Goal: Task Accomplishment & Management: Use online tool/utility

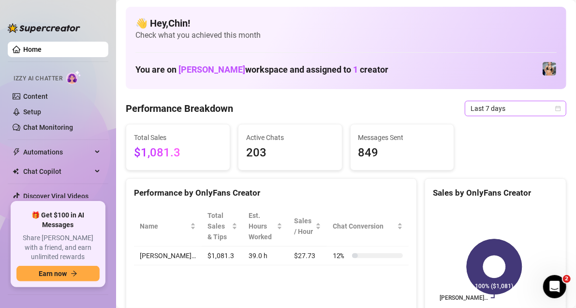
click at [556, 107] on icon "calendar" at bounding box center [558, 107] width 5 height 5
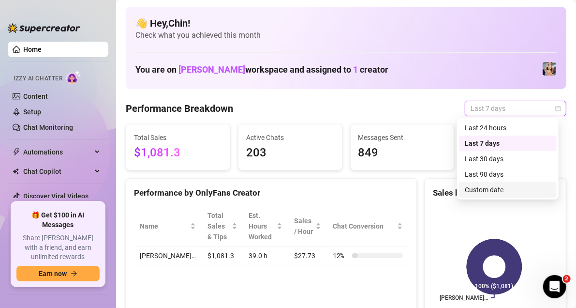
click at [485, 188] on div "Custom date" at bounding box center [508, 189] width 86 height 11
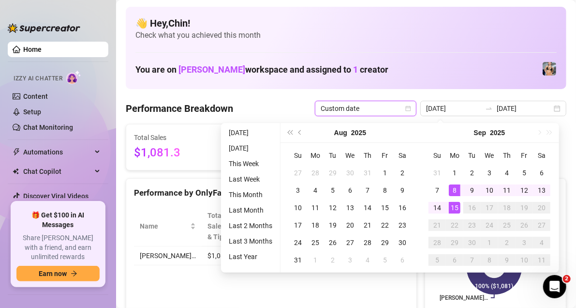
type input "[DATE]"
click at [451, 208] on div "15" at bounding box center [455, 208] width 12 height 12
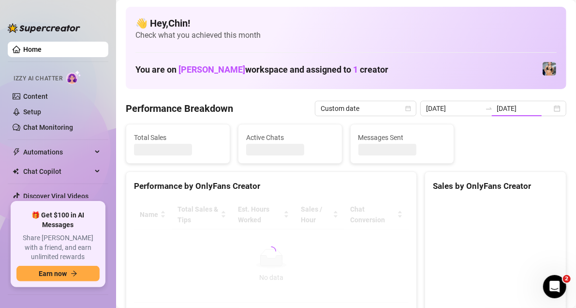
type input "[DATE]"
